Goal: Task Accomplishment & Management: Manage account settings

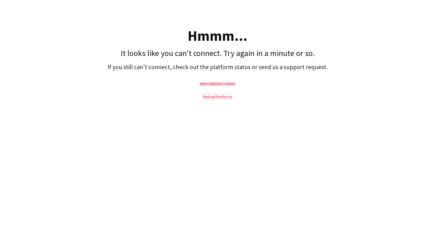
click at [215, 97] on link "Reload liveforce" at bounding box center [217, 96] width 28 height 5
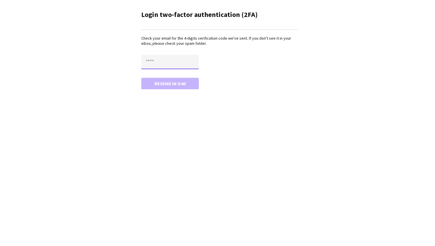
click at [166, 64] on input "text" at bounding box center [170, 62] width 58 height 14
drag, startPoint x: 162, startPoint y: 63, endPoint x: 152, endPoint y: 63, distance: 9.8
click at [152, 63] on input "text" at bounding box center [170, 62] width 58 height 14
drag, startPoint x: 150, startPoint y: 58, endPoint x: 144, endPoint y: 59, distance: 5.8
click at [144, 59] on input "text" at bounding box center [170, 62] width 58 height 14
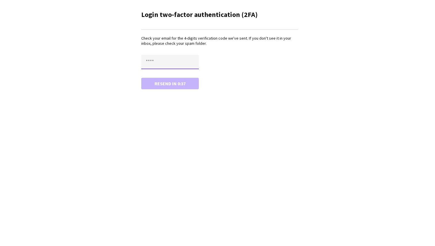
click at [158, 63] on input "text" at bounding box center [170, 62] width 58 height 14
drag, startPoint x: 155, startPoint y: 63, endPoint x: 134, endPoint y: 63, distance: 20.4
click at [134, 63] on main "Login two-factor authentication (2FA) Check your email for the 4-digits verific…" at bounding box center [217, 49] width 173 height 98
type input "****"
click at [160, 91] on main "Login two-factor authentication (2FA) Check your email for the 4-digits verific…" at bounding box center [217, 49] width 173 height 98
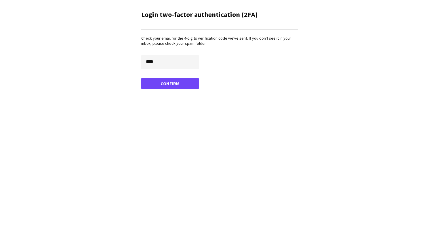
click at [160, 91] on main "Login two-factor authentication (2FA) Check your email for the 4-digits verific…" at bounding box center [217, 49] width 173 height 98
click at [161, 88] on button "Confirm" at bounding box center [170, 84] width 58 height 12
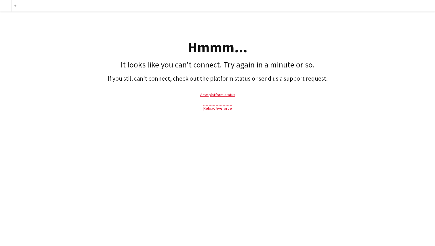
click at [219, 109] on link "Reload liveforce" at bounding box center [217, 108] width 28 height 5
click at [218, 107] on link "Reload liveforce" at bounding box center [217, 108] width 28 height 5
click at [247, 3] on app-navbar "Add" at bounding box center [217, 6] width 435 height 12
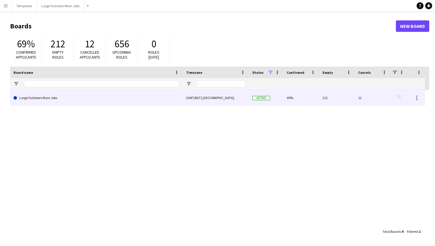
click at [39, 97] on link "Large Outdoors Main Jobs" at bounding box center [97, 98] width 166 height 16
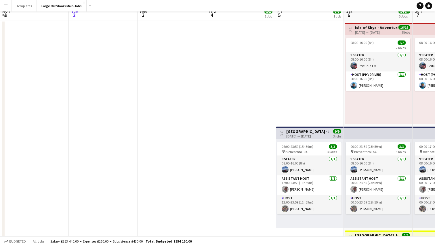
scroll to position [83, 0]
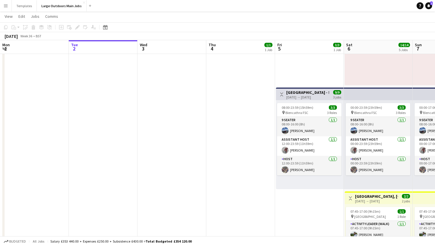
click at [5, 7] on app-icon "Menu" at bounding box center [5, 5] width 5 height 5
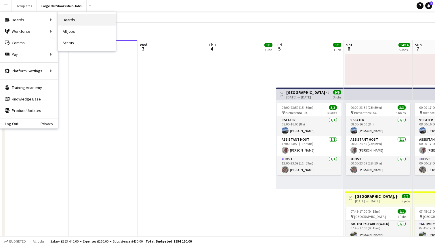
click at [73, 19] on link "Boards" at bounding box center [87, 20] width 58 height 12
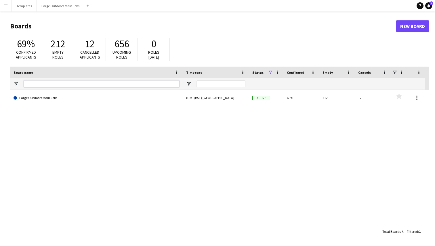
click at [52, 84] on input "Board name Filter Input" at bounding box center [101, 84] width 155 height 7
type input "*****"
click at [5, 7] on app-icon "Menu" at bounding box center [5, 5] width 5 height 5
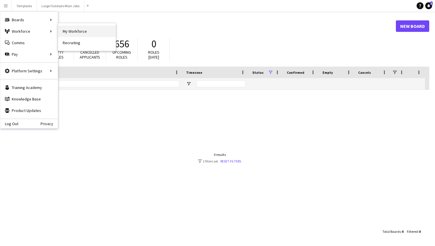
click at [87, 31] on link "My Workforce" at bounding box center [87, 32] width 58 height 12
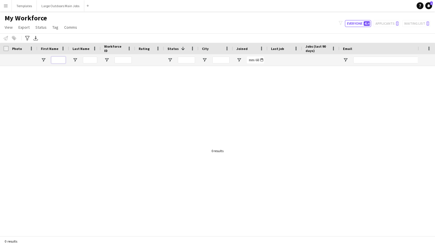
click at [61, 60] on input "First Name Filter Input" at bounding box center [58, 60] width 14 height 7
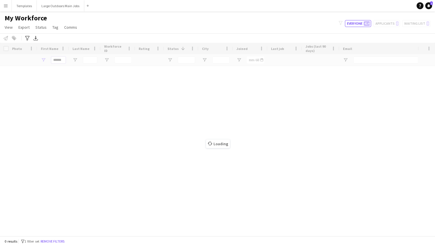
type input "*****"
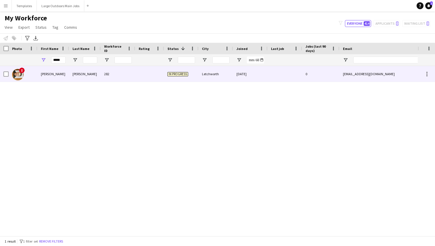
click at [61, 72] on div "Byron" at bounding box center [53, 74] width 32 height 16
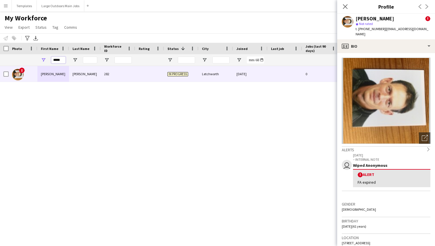
drag, startPoint x: 63, startPoint y: 61, endPoint x: 49, endPoint y: 60, distance: 13.5
click at [49, 60] on div "*****" at bounding box center [53, 60] width 32 height 12
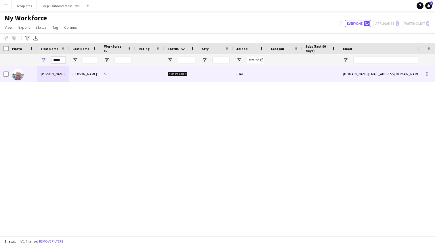
type input "*****"
click at [65, 73] on div "Bryan" at bounding box center [53, 74] width 32 height 16
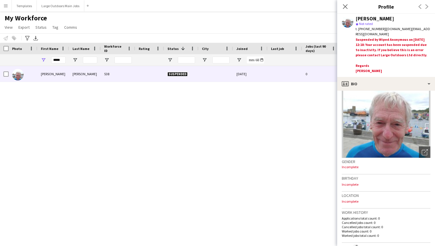
scroll to position [26, 0]
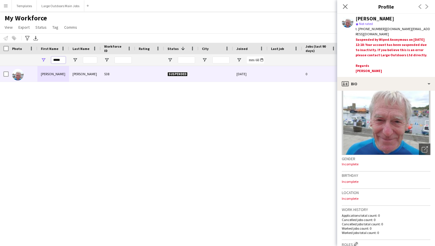
drag, startPoint x: 63, startPoint y: 61, endPoint x: 43, endPoint y: 60, distance: 19.3
click at [43, 60] on div "*****" at bounding box center [53, 60] width 32 height 12
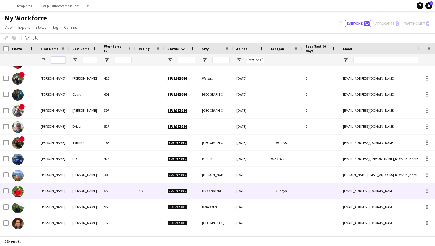
scroll to position [618, 0]
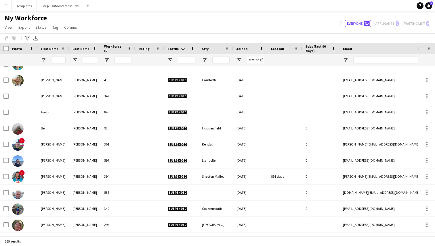
click at [248, 47] on div "Joined" at bounding box center [246, 48] width 21 height 9
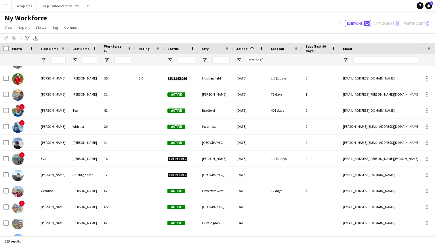
click at [252, 47] on span at bounding box center [251, 48] width 5 height 5
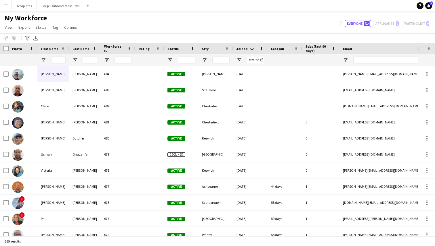
click at [388, 25] on div "filter-1 Everyone 414 Applicants 0 Waiting list 0" at bounding box center [384, 23] width 101 height 7
click at [389, 22] on div "filter-1 Everyone 414 Applicants 0 Waiting list 0" at bounding box center [384, 23] width 101 height 7
click at [378, 11] on app-navbar "Menu Boards Boards Boards All jobs Status Workforce Workforce My Workforce Recr…" at bounding box center [217, 6] width 435 height 12
click at [422, 23] on div "filter-1 Everyone 414 Applicants 0 Waiting list 0" at bounding box center [384, 23] width 101 height 7
click at [387, 23] on div "filter-1 Everyone 414 Applicants 0 Waiting list 0" at bounding box center [384, 23] width 101 height 7
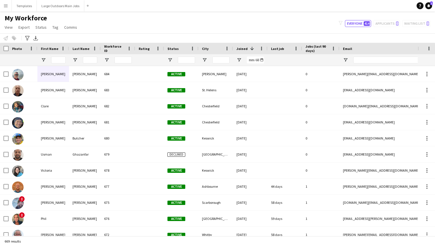
click at [389, 26] on div "filter-1 Everyone 414 Applicants 0 Waiting list 0" at bounding box center [384, 23] width 101 height 7
click at [362, 24] on button "Everyone 414" at bounding box center [358, 23] width 26 height 7
type input "**********"
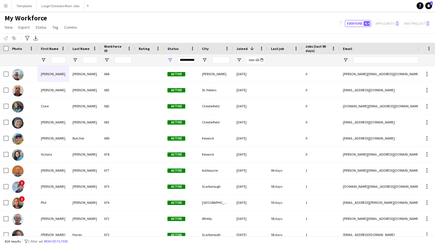
click at [386, 22] on div "filter-1 Everyone 414 Applicants 0 Waiting list 0" at bounding box center [384, 23] width 101 height 7
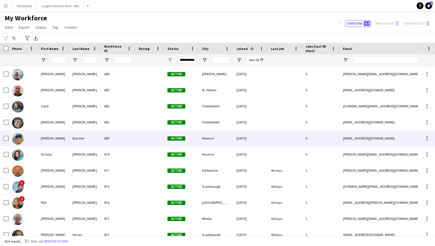
click at [90, 139] on div "Butcher" at bounding box center [85, 139] width 32 height 16
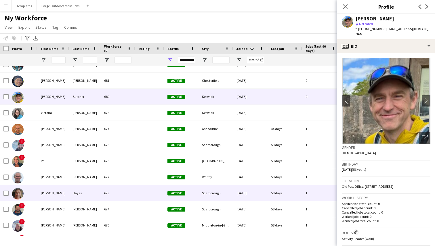
scroll to position [44, 0]
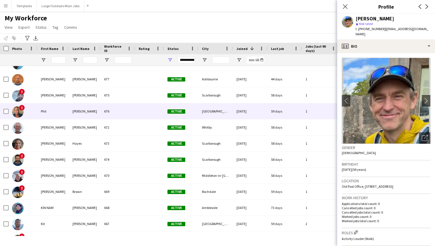
click at [79, 110] on div "Christopherson" at bounding box center [85, 112] width 32 height 16
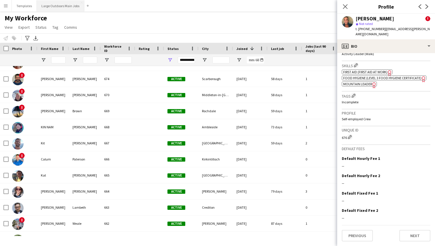
click at [49, 8] on button "Large Outdoors Main Jobs Close" at bounding box center [60, 5] width 47 height 11
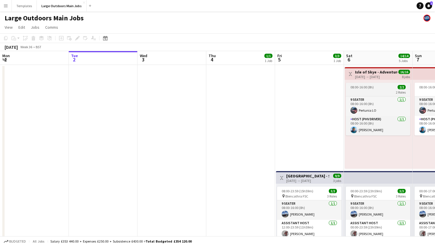
click at [374, 86] on div "08:00-16:00 (8h) 2/2" at bounding box center [378, 87] width 64 height 4
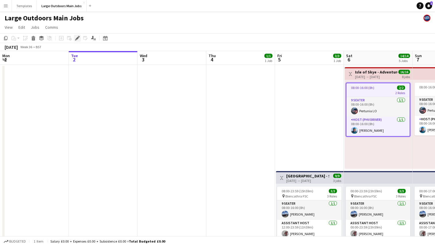
click at [78, 39] on icon at bounding box center [77, 38] width 3 height 3
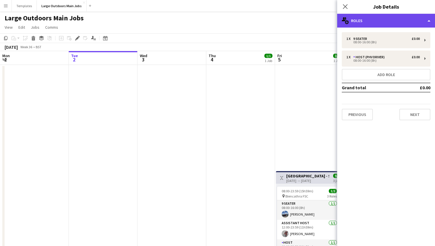
click at [392, 22] on div "multiple-users-add Roles" at bounding box center [386, 21] width 98 height 14
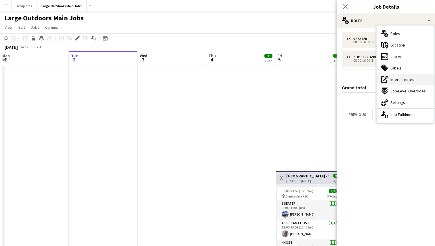
click at [392, 80] on span "Internal notes" at bounding box center [402, 79] width 24 height 5
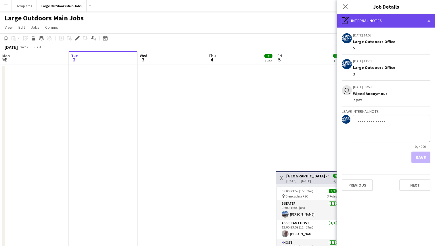
click at [419, 22] on div "pen-write Internal notes" at bounding box center [386, 21] width 98 height 14
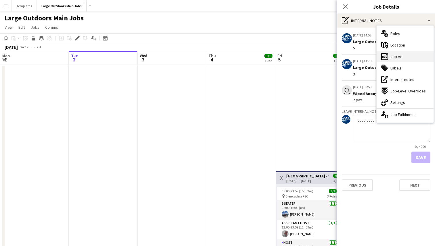
click at [413, 56] on div "ads-window Job Ad" at bounding box center [404, 57] width 57 height 12
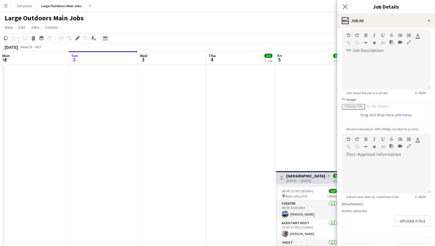
scroll to position [38, 0]
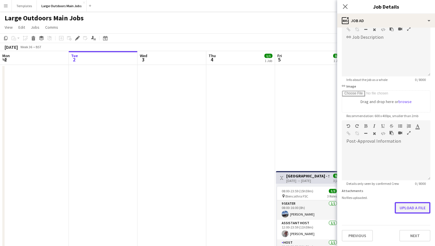
click at [407, 208] on button "Upload a file" at bounding box center [412, 208] width 36 height 12
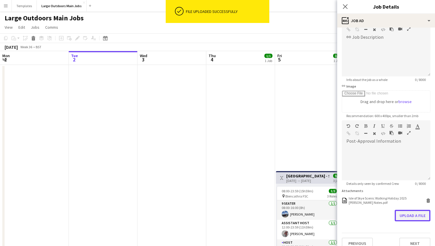
click at [410, 217] on button "Upload a file" at bounding box center [412, 216] width 36 height 12
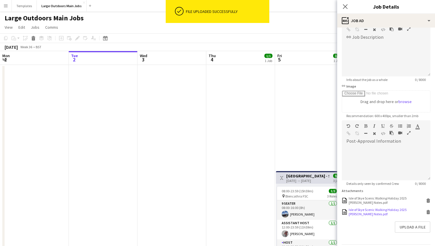
click at [427, 212] on icon at bounding box center [428, 213] width 3 height 3
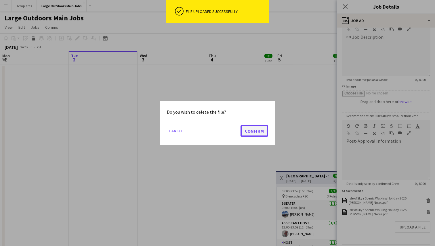
click at [252, 132] on button "Confirm" at bounding box center [254, 131] width 28 height 12
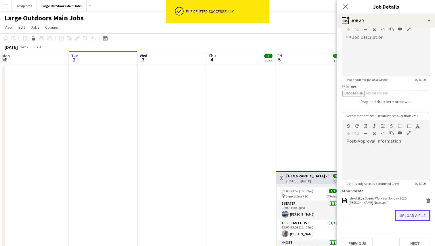
click at [405, 215] on button "Upload a file" at bounding box center [412, 216] width 36 height 12
click at [411, 221] on button "Upload a file" at bounding box center [412, 225] width 36 height 12
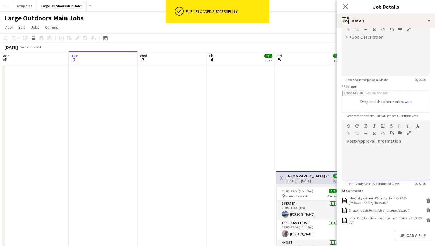
click at [358, 153] on div at bounding box center [386, 163] width 89 height 35
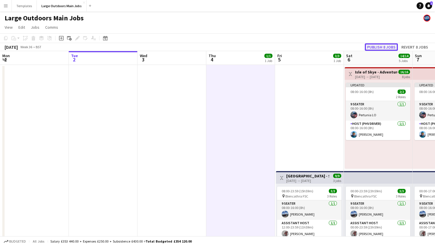
click at [380, 47] on button "Publish 8 jobs" at bounding box center [381, 46] width 33 height 7
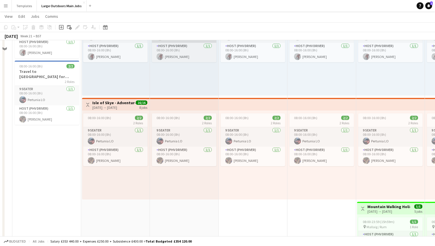
scroll to position [98, 0]
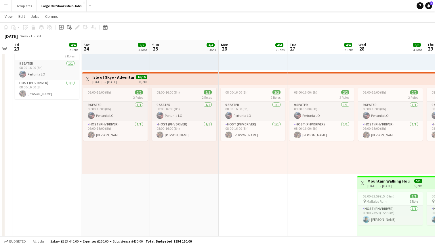
click at [114, 80] on div "24-05-2025 → 31-05-2025" at bounding box center [113, 82] width 43 height 4
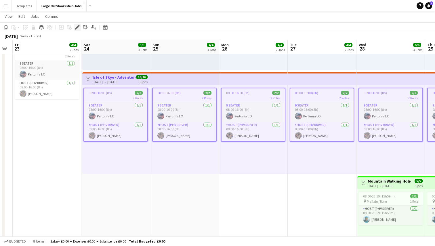
click at [78, 25] on icon "Edit" at bounding box center [77, 27] width 5 height 5
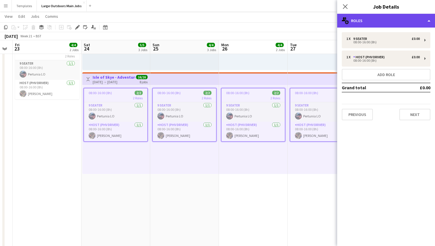
click at [422, 22] on div "multiple-users-add Roles" at bounding box center [386, 21] width 98 height 14
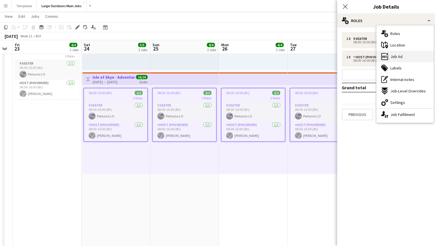
click at [411, 55] on div "ads-window Job Ad" at bounding box center [404, 57] width 57 height 12
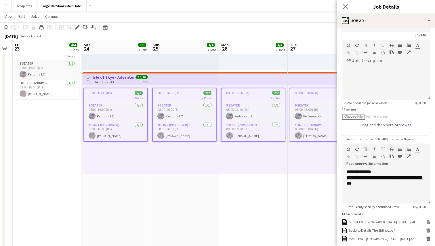
scroll to position [25, 0]
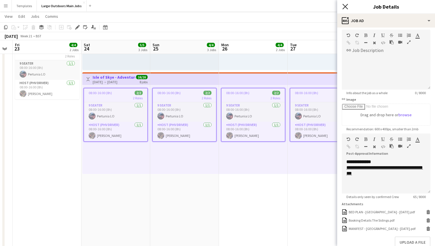
click at [345, 4] on icon "Close pop-in" at bounding box center [344, 6] width 5 height 5
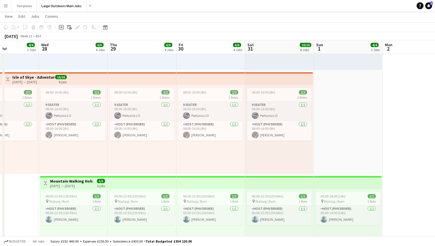
scroll to position [0, 240]
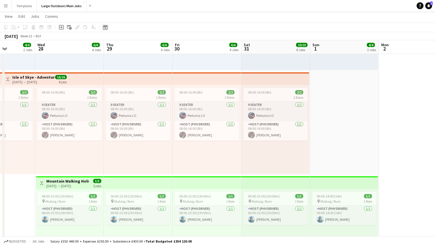
click at [104, 26] on icon at bounding box center [105, 27] width 4 height 5
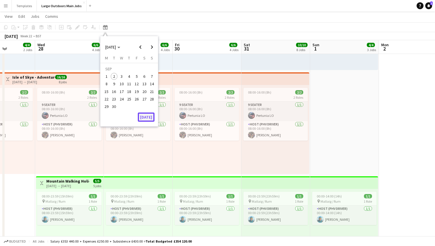
click at [145, 119] on button "[DATE]" at bounding box center [146, 117] width 17 height 9
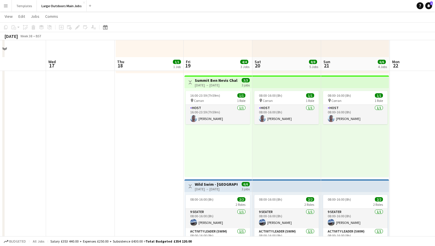
scroll to position [189, 0]
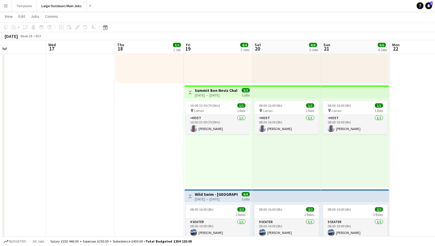
click at [211, 87] on app-top-bar "Toggle View Summit Ben Nevis Challenge Weekend 19-09-2025 → 21-09-2025 3/3 3 jo…" at bounding box center [218, 92] width 68 height 13
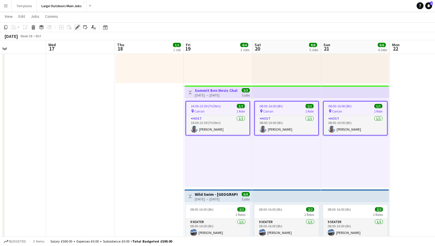
click at [74, 27] on div "Edit" at bounding box center [77, 27] width 7 height 7
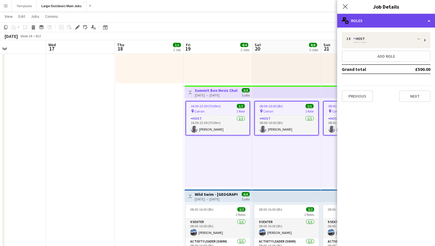
click at [393, 22] on div "multiple-users-add Roles" at bounding box center [386, 21] width 98 height 14
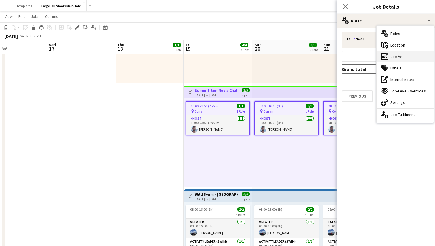
click at [405, 55] on div "ads-window Job Ad" at bounding box center [404, 57] width 57 height 12
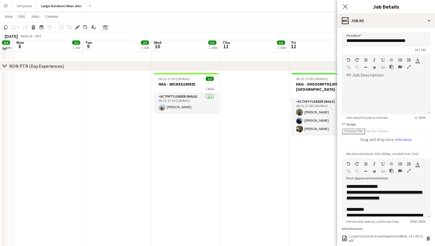
scroll to position [580, 0]
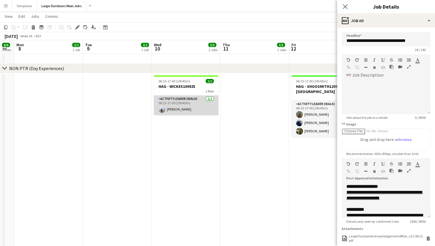
click at [186, 111] on app-card-role "Activity Leader (Walk) 1/1 06:15-17:00 (10h45m) Charlie Knight" at bounding box center [186, 106] width 64 height 20
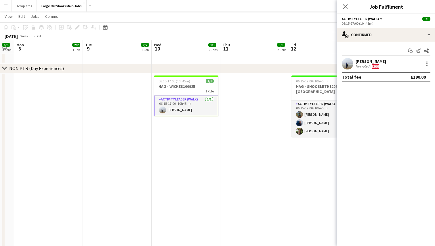
click at [351, 63] on app-user-avatar at bounding box center [348, 64] width 12 height 12
